Goal: Task Accomplishment & Management: Use online tool/utility

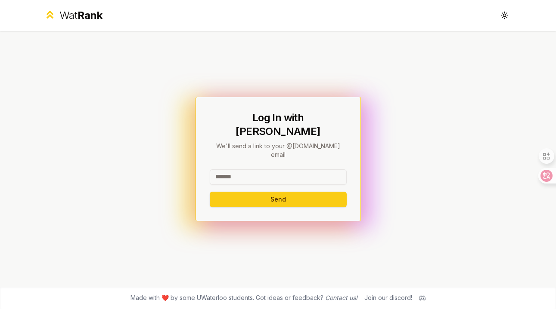
click at [253, 170] on input at bounding box center [278, 177] width 137 height 15
click at [263, 150] on div "Log In with WatIAM We'll send a link to your @uwaterloo.ca email Send" at bounding box center [278, 159] width 137 height 96
click at [251, 170] on input at bounding box center [278, 177] width 137 height 15
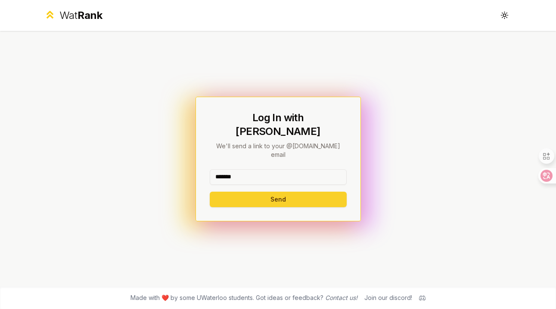
type input "*******"
click at [252, 192] on button "Send" at bounding box center [278, 199] width 137 height 15
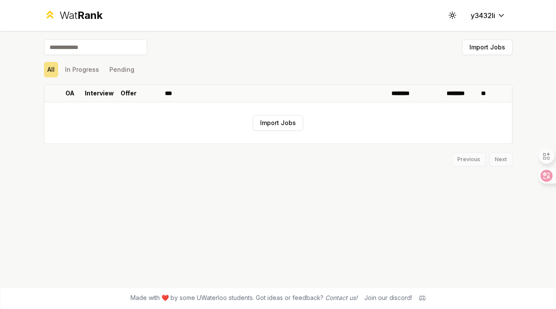
click at [176, 55] on div "Import Jobs" at bounding box center [278, 49] width 468 height 19
click at [121, 46] on input at bounding box center [95, 47] width 103 height 15
click at [75, 67] on button "In Progress" at bounding box center [82, 69] width 41 height 15
click at [114, 69] on button "Pending" at bounding box center [122, 69] width 32 height 15
click at [51, 68] on button "All" at bounding box center [51, 69] width 14 height 15
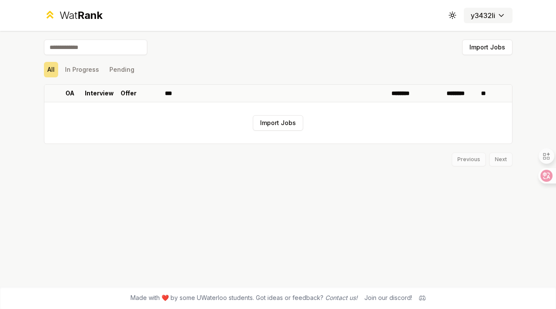
click at [498, 22] on button "y3432li" at bounding box center [488, 15] width 49 height 15
click at [366, 46] on div "Import Jobs" at bounding box center [278, 49] width 468 height 19
click at [116, 47] on input at bounding box center [95, 47] width 103 height 15
click at [91, 10] on span "Rank" at bounding box center [89, 15] width 25 height 12
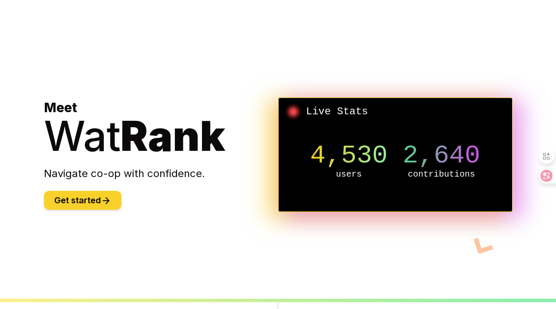
click at [105, 201] on icon at bounding box center [106, 201] width 6 height 0
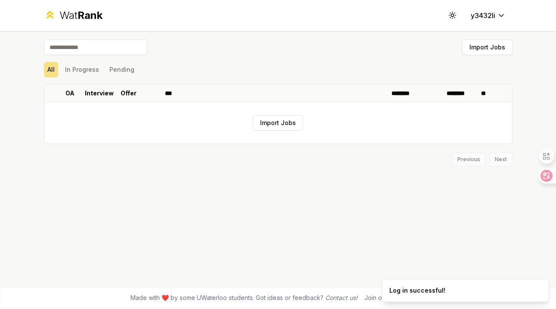
click at [102, 46] on input at bounding box center [95, 47] width 103 height 15
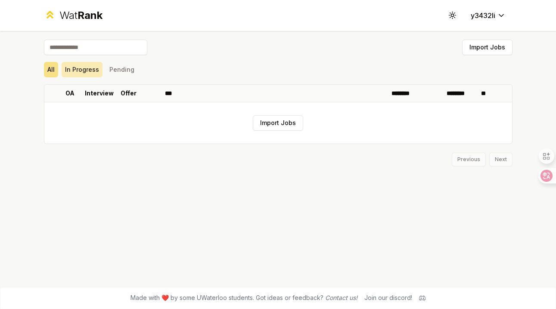
click at [89, 66] on button "In Progress" at bounding box center [82, 69] width 41 height 15
click at [121, 68] on button "Pending" at bounding box center [122, 69] width 32 height 15
click at [45, 71] on button "All" at bounding box center [51, 69] width 14 height 15
click at [479, 54] on button "Import Jobs" at bounding box center [487, 47] width 50 height 15
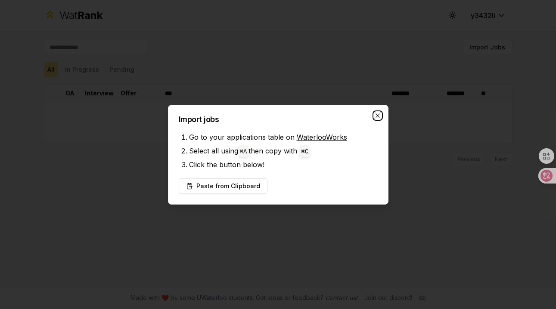
click at [377, 117] on icon "button" at bounding box center [377, 115] width 7 height 7
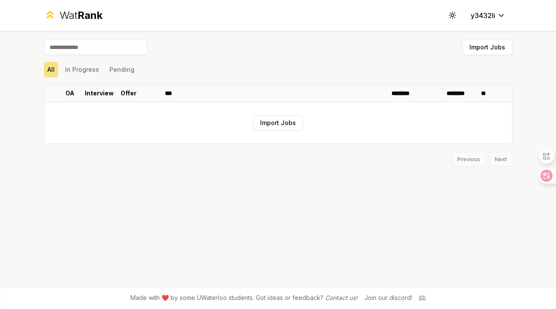
click at [83, 52] on input at bounding box center [95, 47] width 103 height 15
click at [79, 70] on button "In Progress" at bounding box center [82, 69] width 41 height 15
click at [128, 69] on button "Pending" at bounding box center [122, 69] width 32 height 15
click at [51, 70] on button "All" at bounding box center [51, 69] width 14 height 15
click at [80, 52] on input at bounding box center [95, 47] width 103 height 15
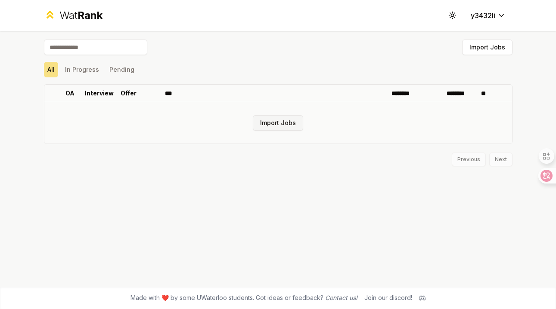
click at [272, 125] on button "Import Jobs" at bounding box center [278, 122] width 50 height 15
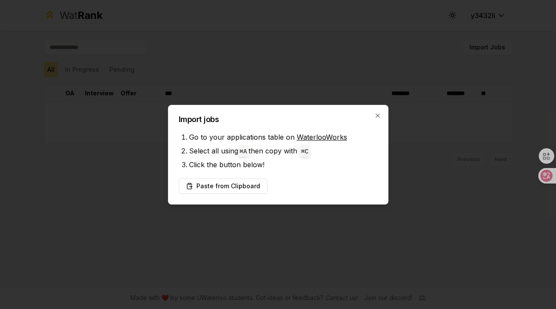
click at [357, 149] on li "Select all using ⌘ A then copy with ⌘ C" at bounding box center [283, 151] width 189 height 14
click at [247, 153] on code "⌘ A" at bounding box center [243, 151] width 7 height 7
click at [236, 184] on button "Paste from Clipboard" at bounding box center [223, 186] width 89 height 15
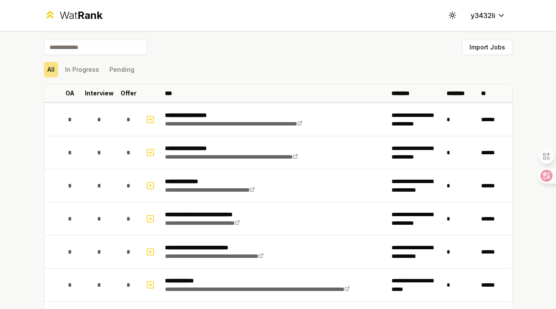
click at [260, 74] on div "All In Progress Pending" at bounding box center [278, 69] width 468 height 15
click at [260, 77] on div "All In Progress Pending" at bounding box center [278, 69] width 468 height 15
click at [480, 48] on button "Import Jobs" at bounding box center [487, 47] width 50 height 15
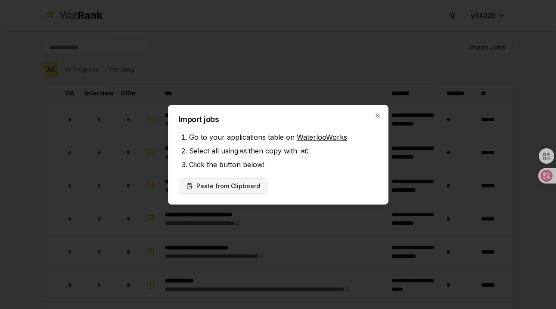
click at [254, 191] on button "Paste from Clipboard" at bounding box center [223, 186] width 89 height 15
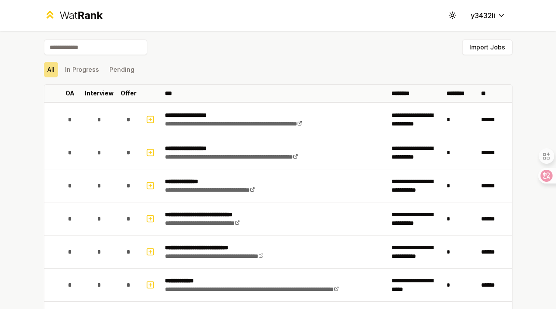
click at [189, 59] on div "All In Progress Pending" at bounding box center [278, 70] width 468 height 22
click at [82, 69] on button "In Progress" at bounding box center [82, 69] width 41 height 15
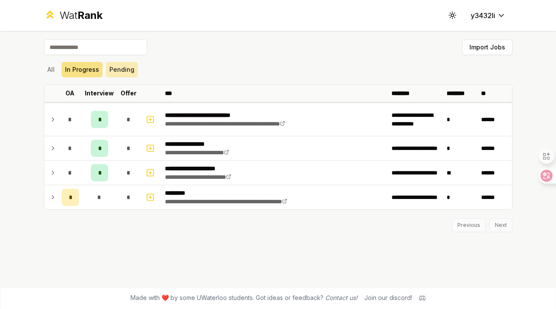
click at [115, 70] on button "Pending" at bounding box center [122, 69] width 32 height 15
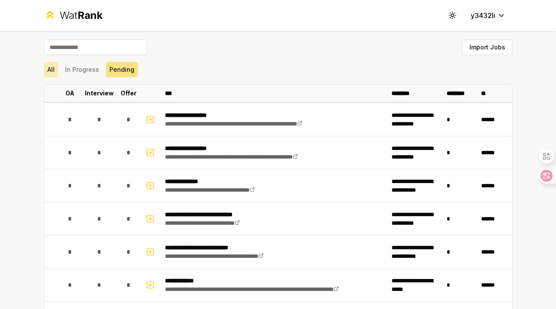
click at [54, 69] on button "All" at bounding box center [51, 69] width 14 height 15
click at [54, 70] on button "All" at bounding box center [51, 69] width 14 height 15
click at [87, 70] on button "In Progress" at bounding box center [82, 69] width 41 height 15
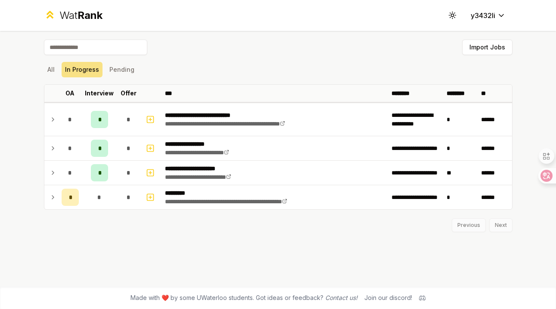
click at [364, 73] on div "All In Progress Pending" at bounding box center [278, 69] width 468 height 15
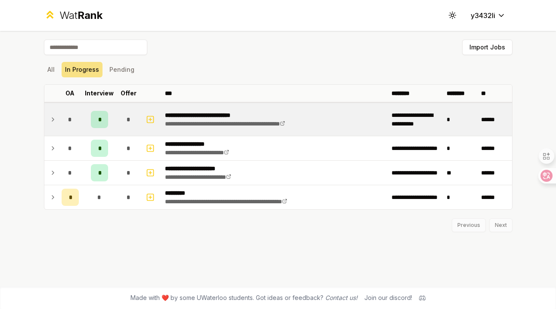
click at [48, 117] on td at bounding box center [51, 119] width 14 height 33
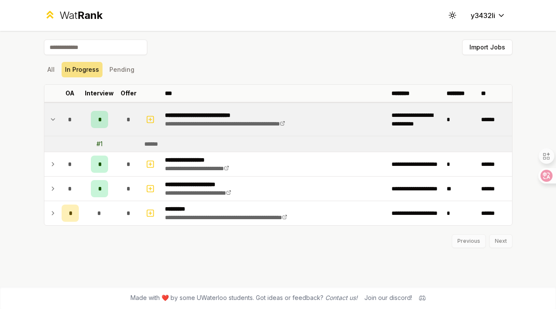
click at [103, 120] on div "*" at bounding box center [99, 119] width 17 height 17
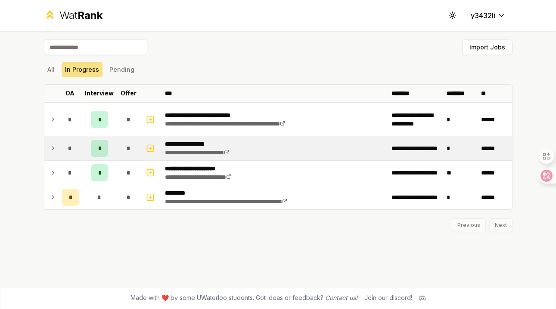
click at [56, 148] on td at bounding box center [51, 148] width 14 height 24
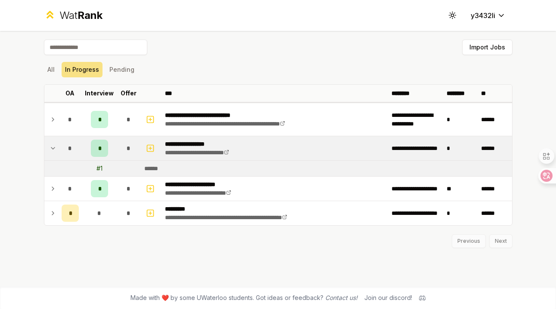
click at [56, 148] on td at bounding box center [51, 148] width 14 height 24
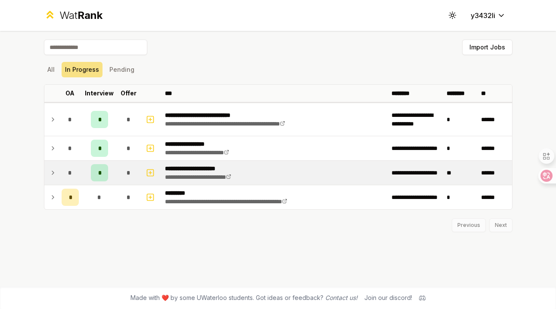
click at [54, 172] on icon at bounding box center [52, 173] width 7 height 10
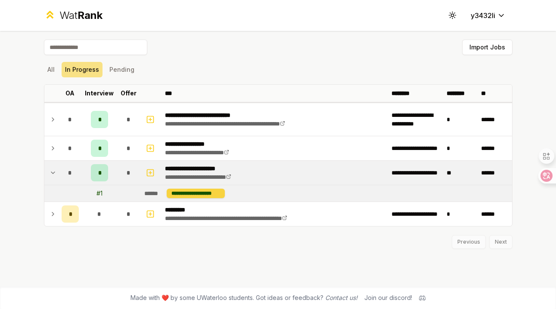
click at [182, 195] on div "**********" at bounding box center [196, 193] width 58 height 9
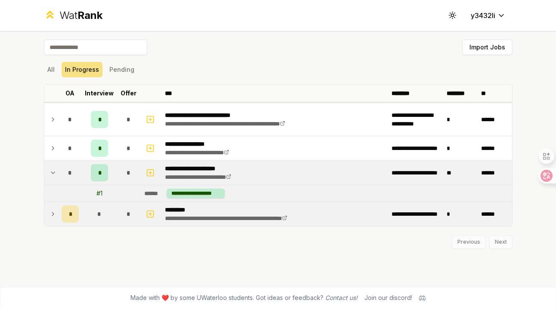
click at [51, 214] on icon at bounding box center [52, 214] width 7 height 10
click at [181, 238] on div "*******" at bounding box center [182, 234] width 30 height 9
click at [218, 235] on div "**********" at bounding box center [224, 234] width 48 height 9
click at [171, 253] on div "Previous Next" at bounding box center [278, 255] width 468 height 22
click at [51, 217] on icon at bounding box center [52, 214] width 7 height 10
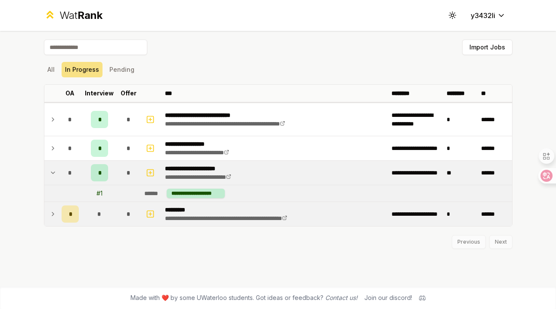
click at [252, 81] on div "**********" at bounding box center [278, 145] width 468 height 210
click at [121, 74] on button "Pending" at bounding box center [122, 69] width 32 height 15
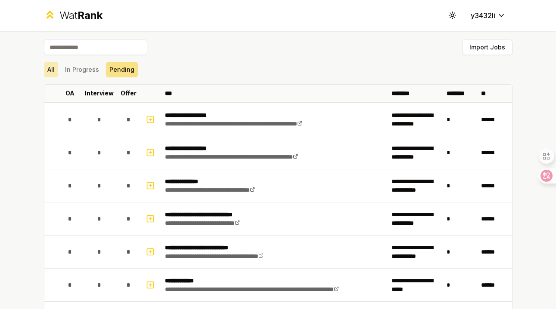
click at [53, 67] on button "All" at bounding box center [51, 69] width 14 height 15
click at [80, 69] on button "In Progress" at bounding box center [82, 69] width 41 height 15
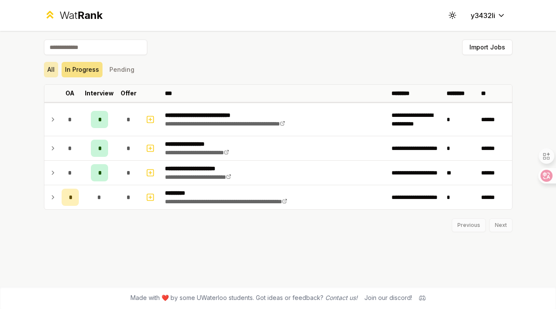
click at [48, 70] on button "All" at bounding box center [51, 69] width 14 height 15
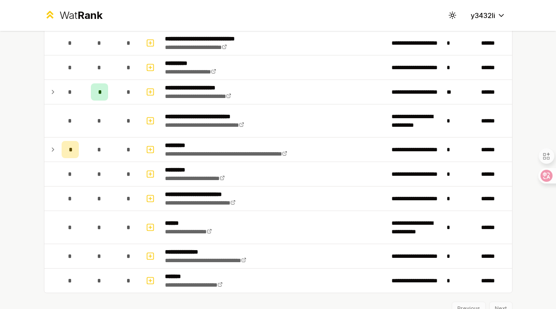
scroll to position [1358, 0]
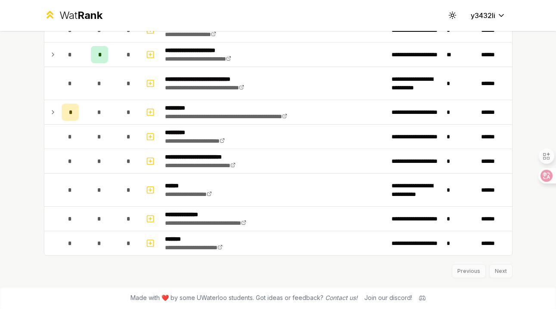
click at [495, 273] on div "Previous Next" at bounding box center [278, 267] width 468 height 22
click at [500, 273] on div "Previous Next" at bounding box center [278, 267] width 468 height 22
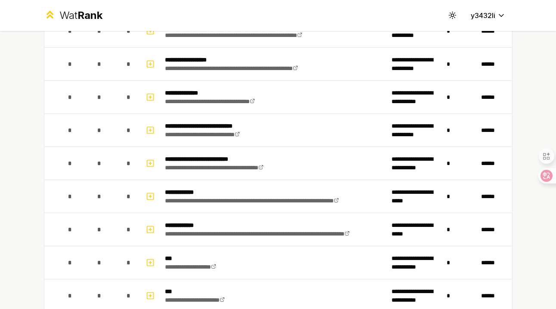
scroll to position [0, 0]
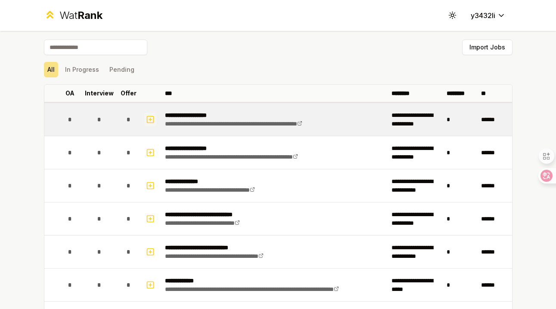
click at [150, 120] on icon "button" at bounding box center [150, 119] width 0 height 3
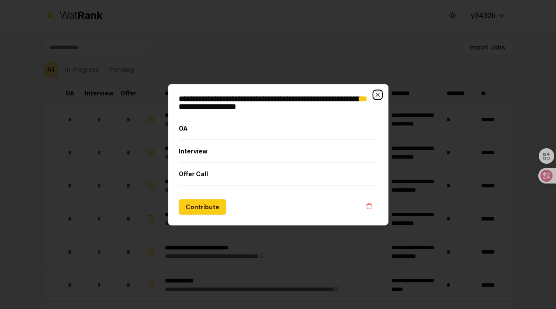
click at [376, 94] on icon "button" at bounding box center [377, 95] width 4 height 4
